Goal: Entertainment & Leisure: Consume media (video, audio)

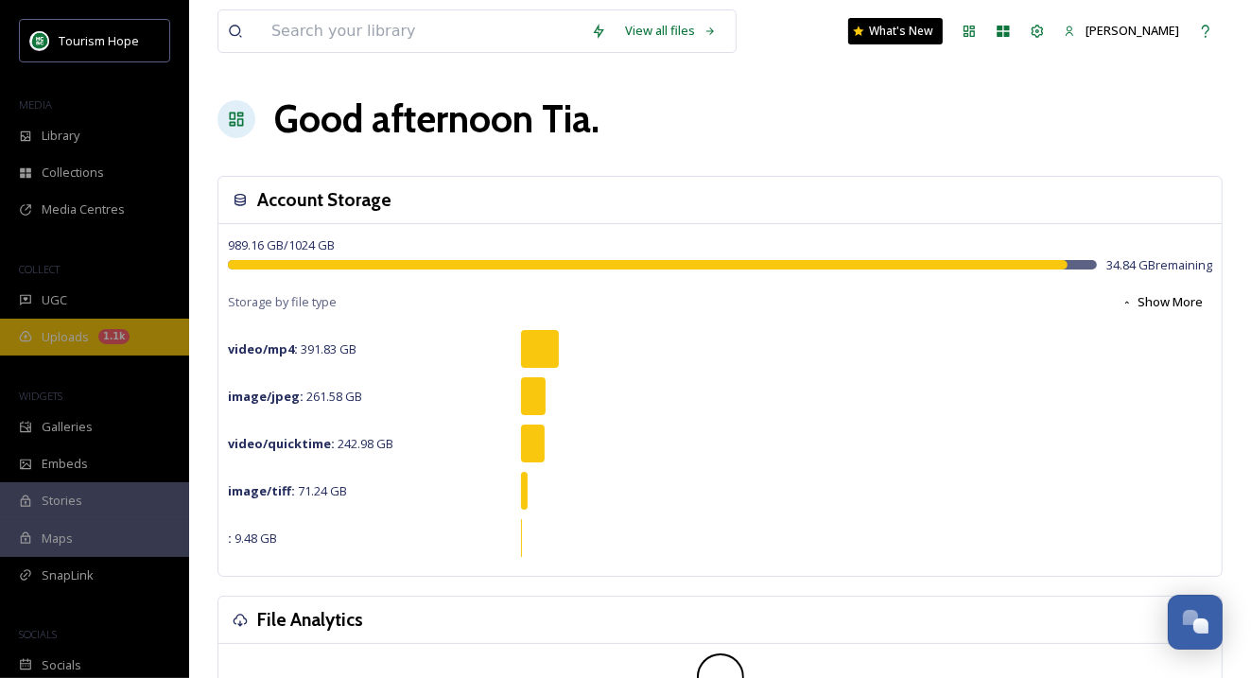
click at [75, 334] on span "Uploads" at bounding box center [65, 337] width 47 height 18
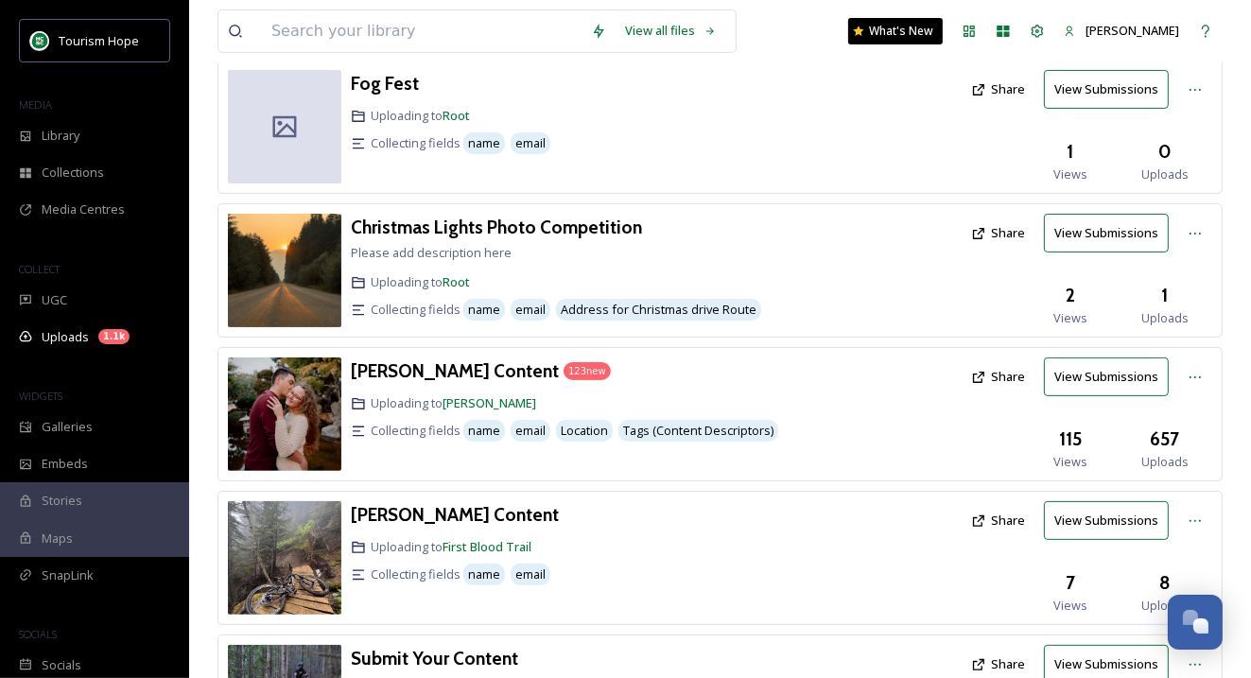
scroll to position [325, 0]
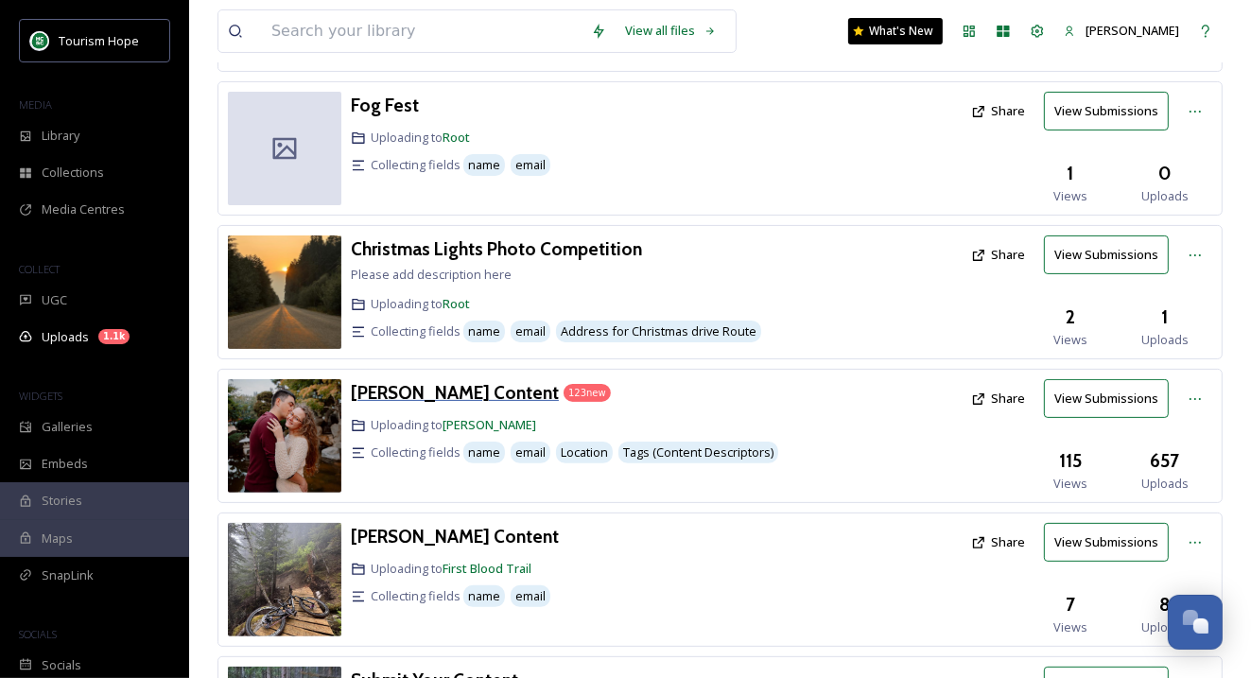
click at [433, 381] on h3 "[PERSON_NAME] Content" at bounding box center [455, 392] width 208 height 23
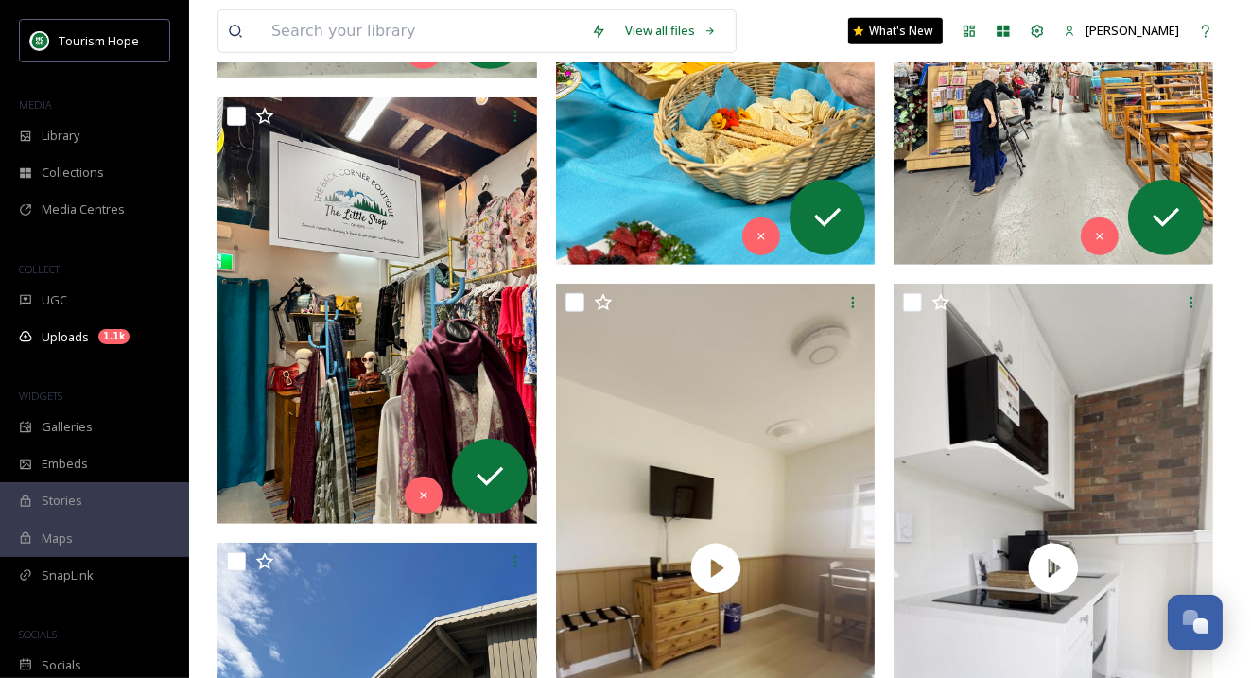
scroll to position [988, 0]
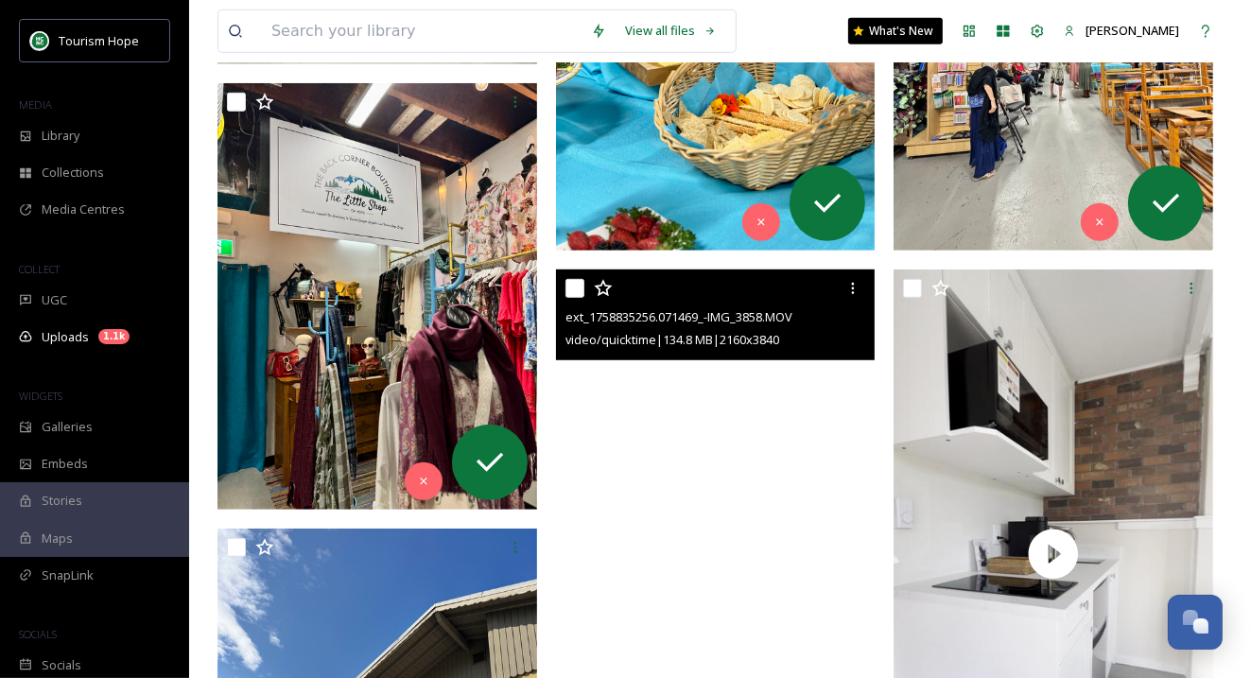
click at [673, 437] on video "ext_1758835256.071469_-IMG_3858.MOV" at bounding box center [716, 554] width 320 height 568
